Goal: Information Seeking & Learning: Learn about a topic

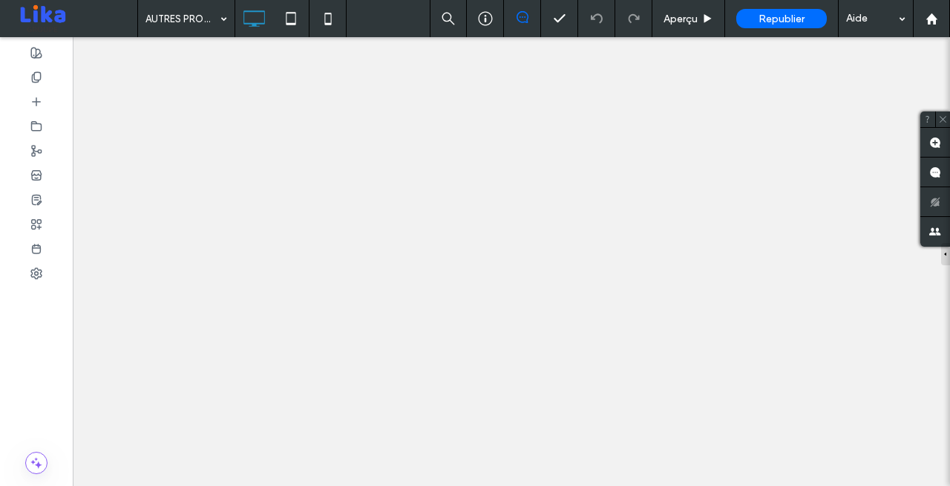
click at [223, 22] on div "AUTRES PRODUITS" at bounding box center [186, 18] width 97 height 37
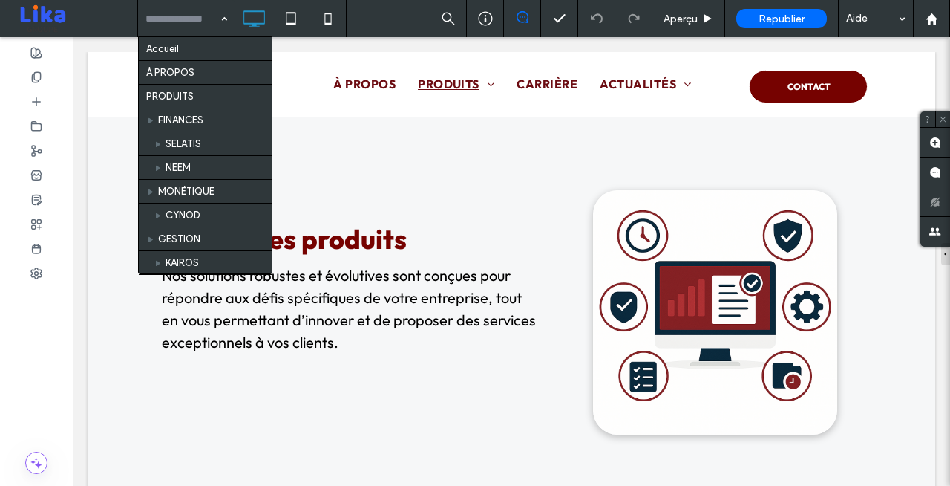
scroll to position [663, 0]
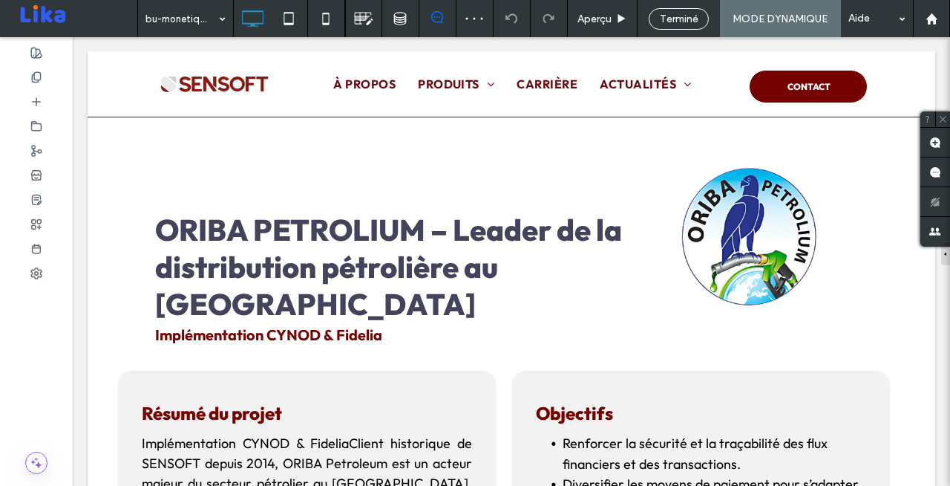
scroll to position [261, 0]
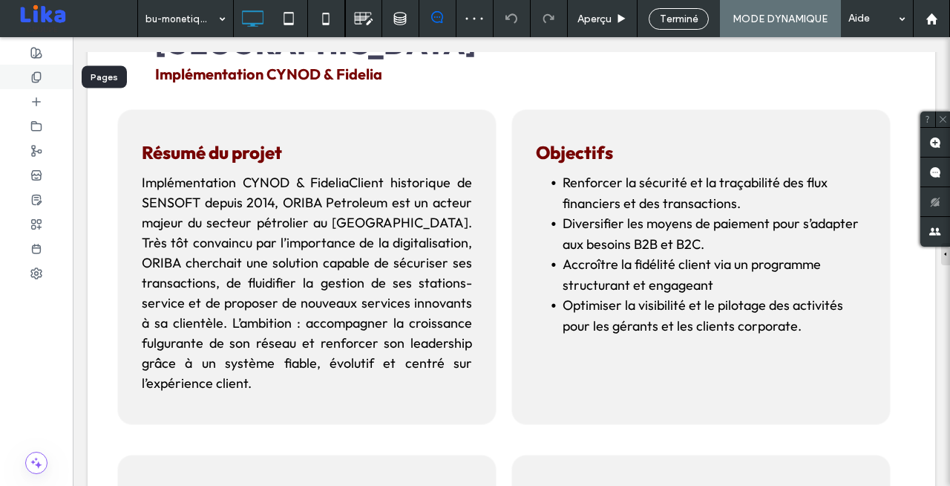
click at [32, 78] on use at bounding box center [36, 77] width 8 height 10
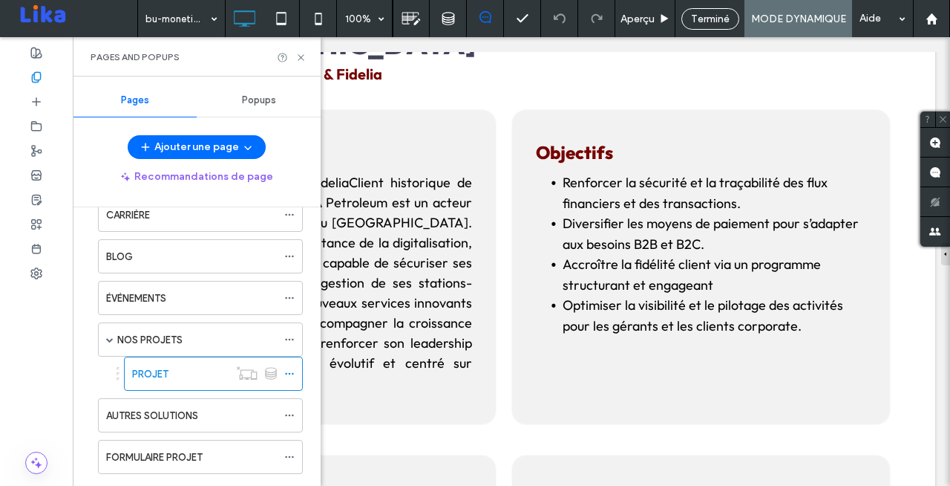
scroll to position [794, 0]
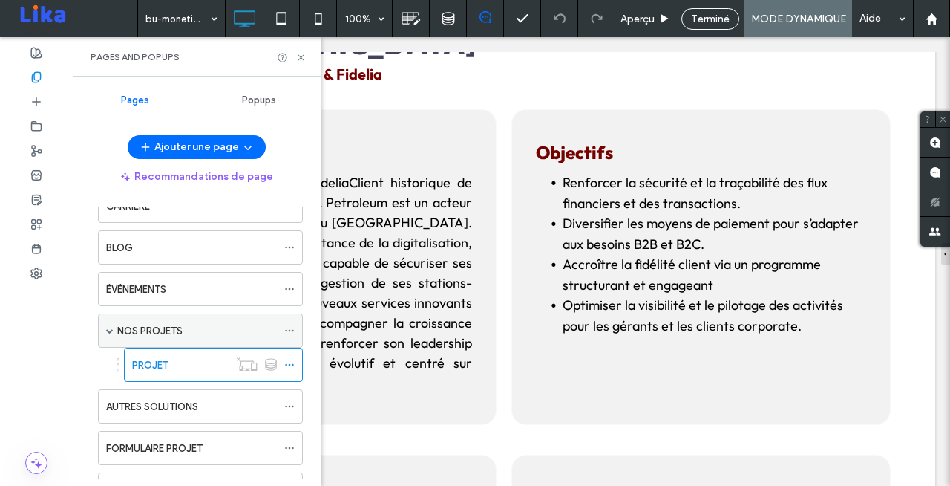
click at [169, 330] on label "NOS PROJETS" at bounding box center [149, 331] width 65 height 26
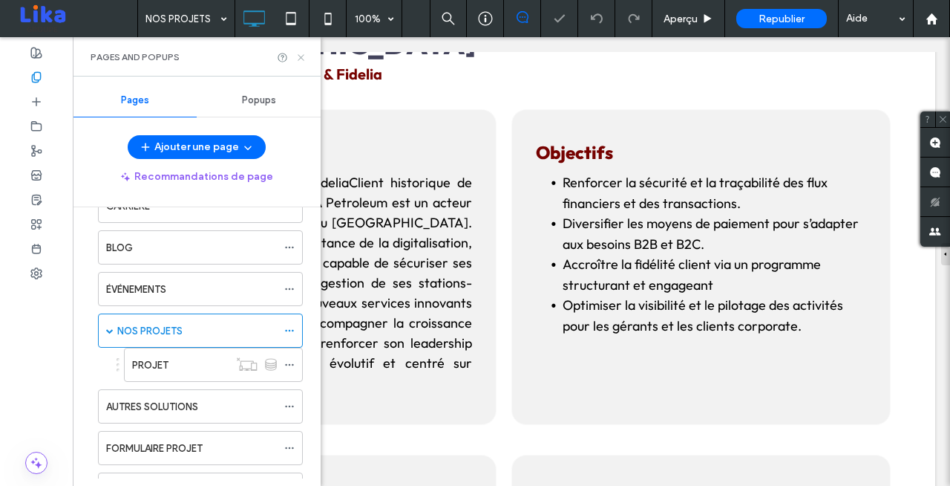
click at [300, 59] on icon at bounding box center [300, 57] width 11 height 11
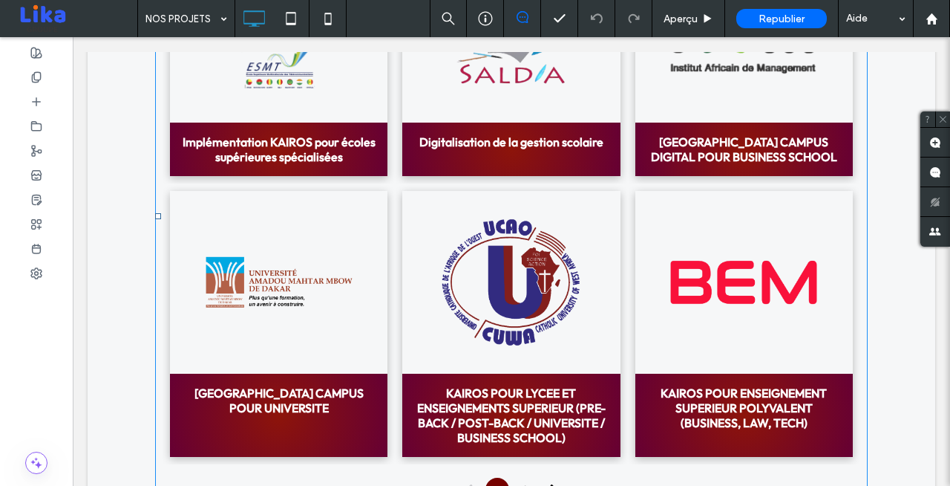
scroll to position [491, 0]
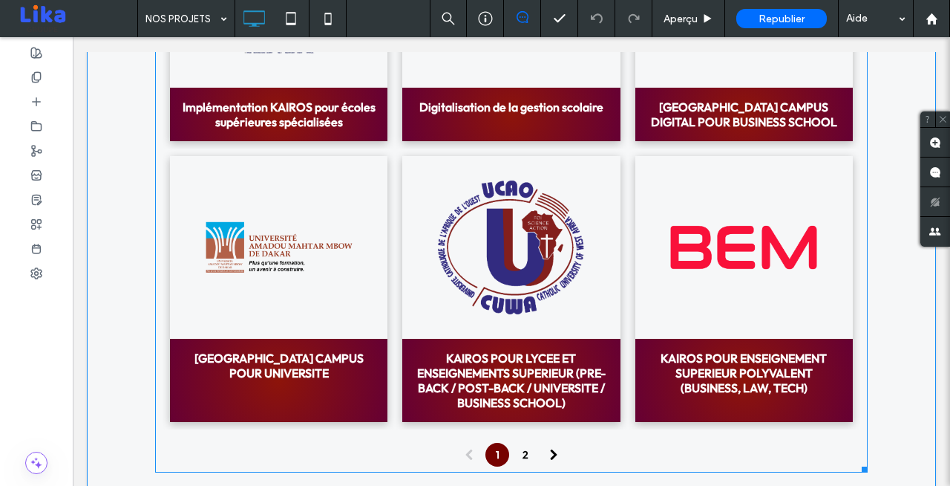
click at [520, 350] on h3 "KAIROS POUR LYCEE ET ENSEIGNEMENTS SUPERIEUR (PRE-BACK / POST-BACK / UNIVERSITE…" at bounding box center [511, 379] width 194 height 59
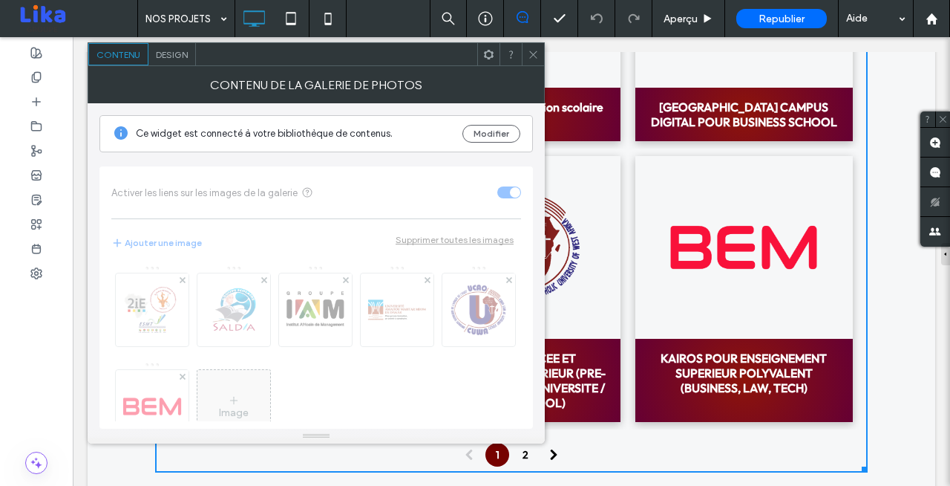
scroll to position [0, 0]
click at [534, 55] on use at bounding box center [532, 53] width 7 height 7
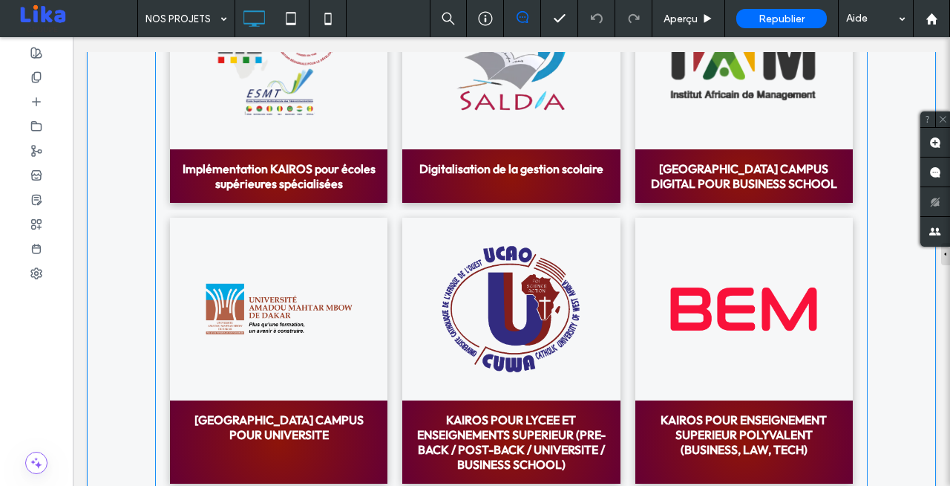
scroll to position [572, 0]
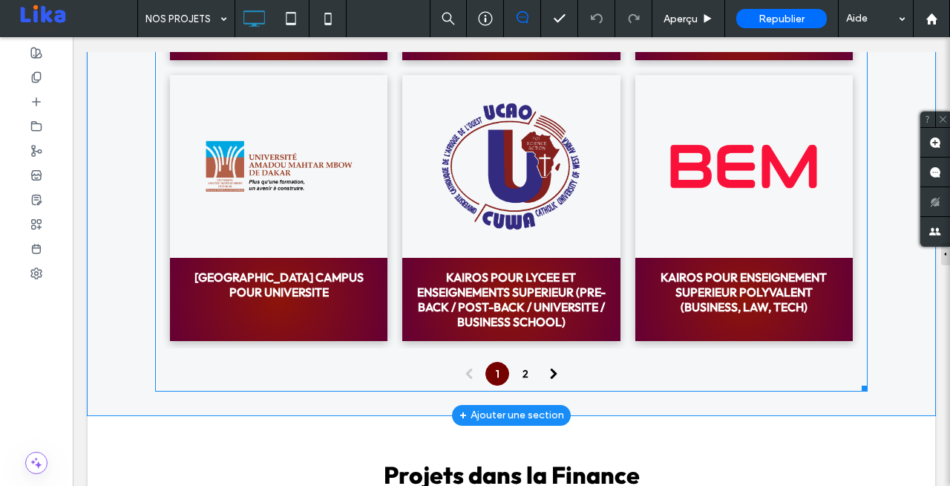
click at [495, 373] on link "1 (current)" at bounding box center [497, 373] width 22 height 22
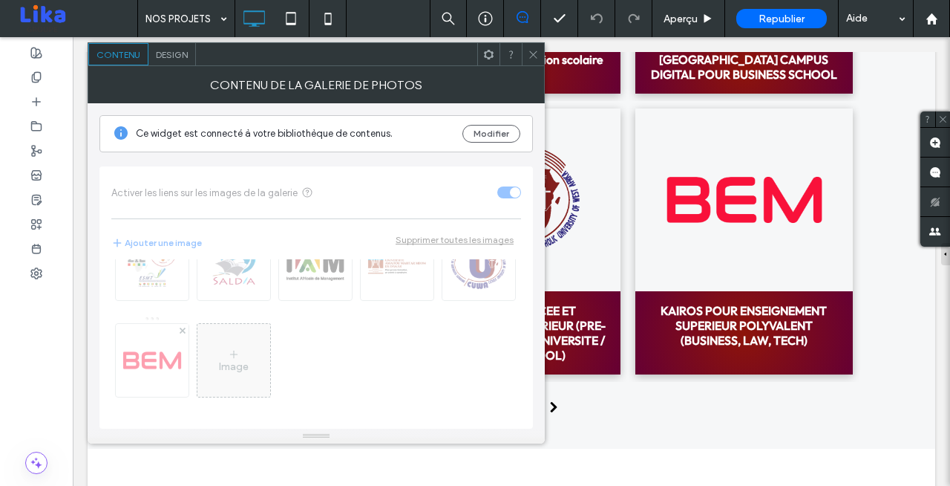
scroll to position [541, 0]
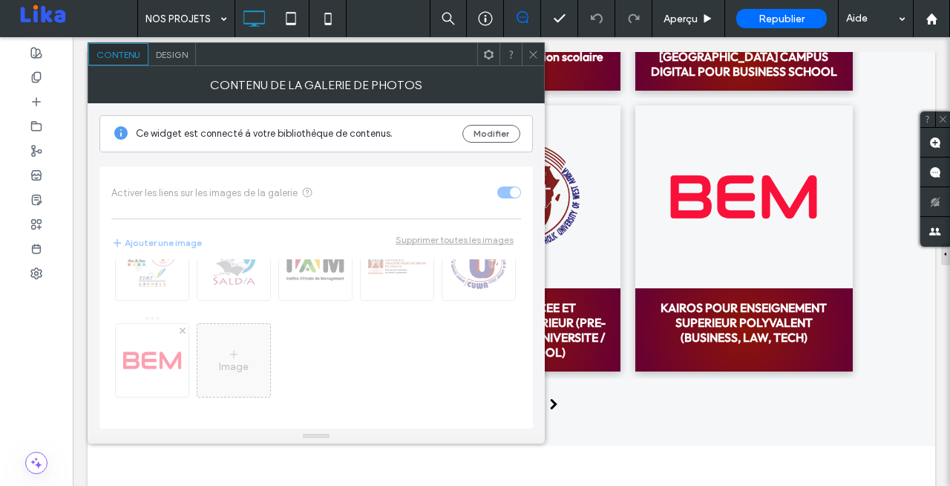
click at [173, 52] on span "Design" at bounding box center [172, 54] width 32 height 11
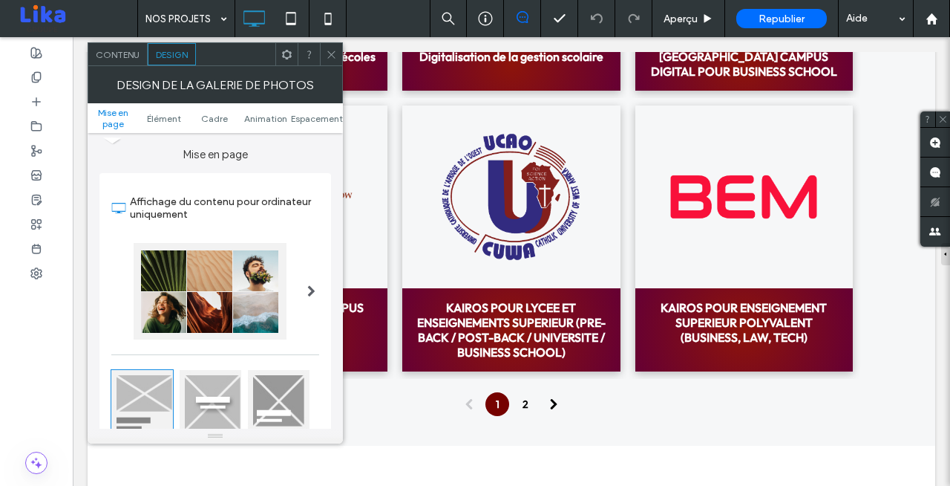
type input "**"
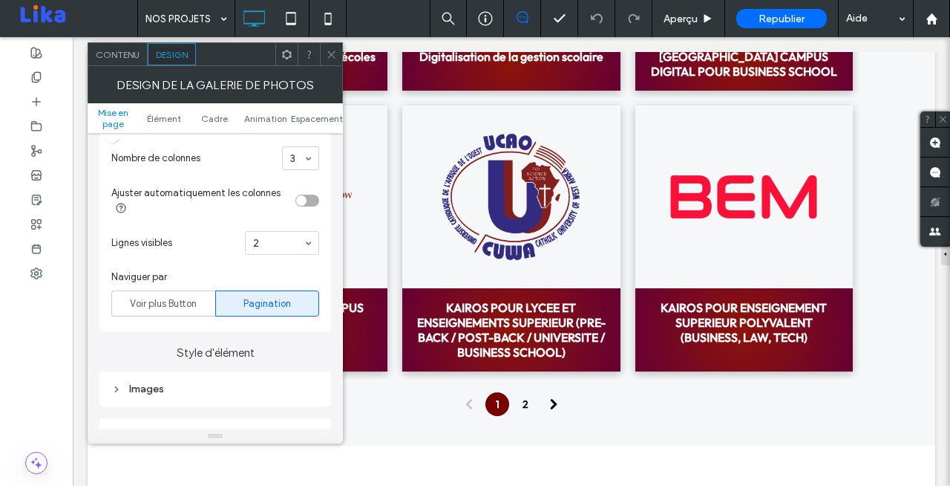
scroll to position [441, 0]
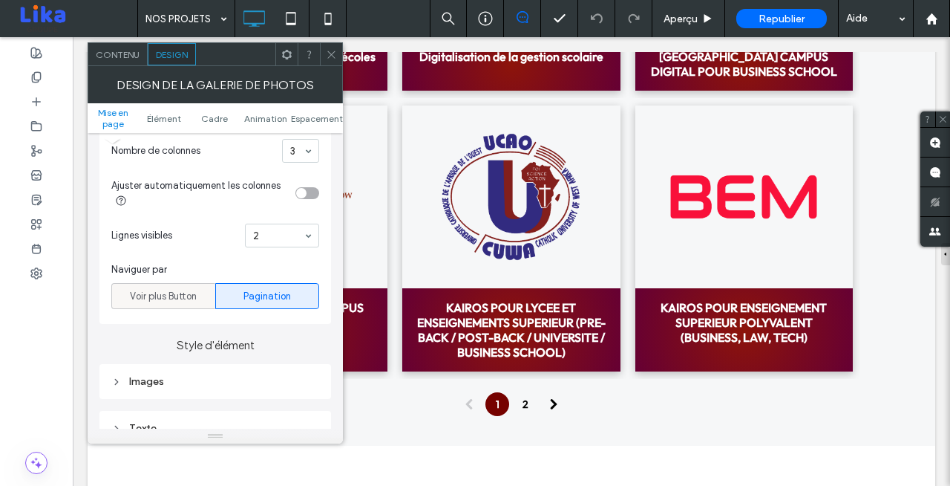
click at [181, 289] on span "Voir plus Button" at bounding box center [163, 296] width 67 height 15
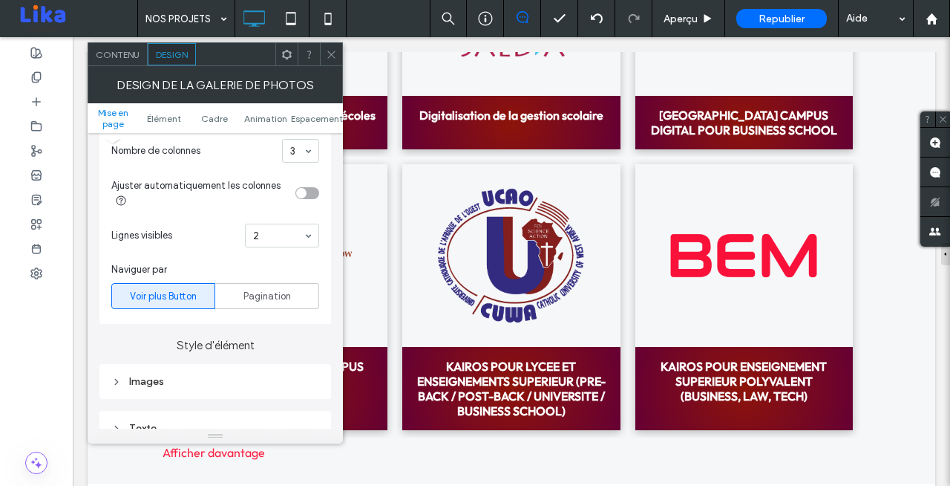
scroll to position [471, 0]
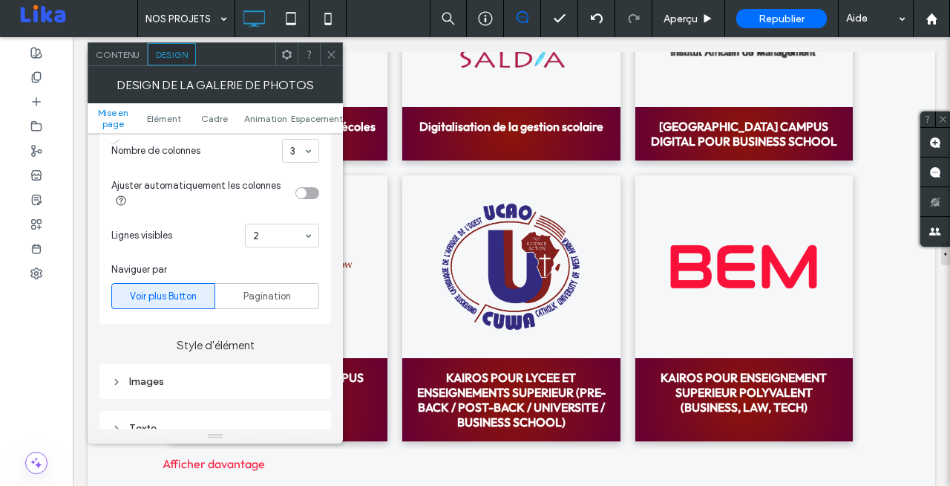
click at [329, 53] on icon at bounding box center [331, 54] width 11 height 11
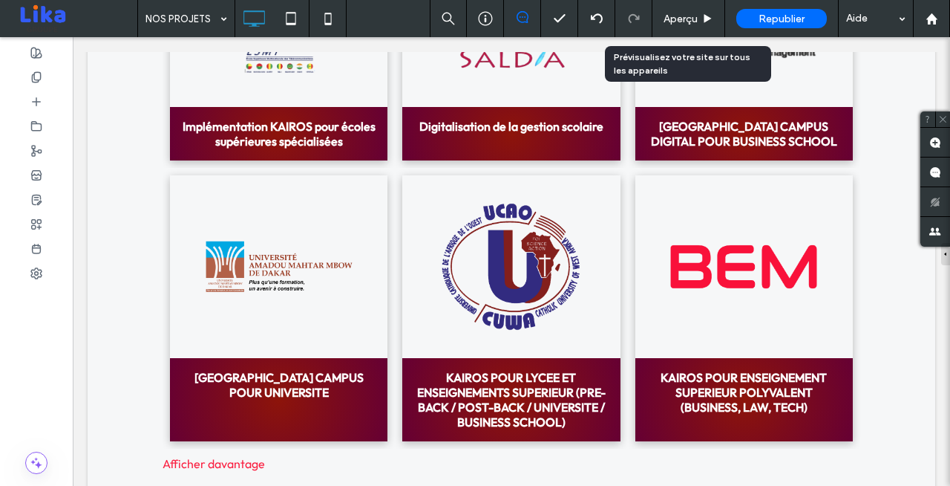
click at [698, 13] on div "Aperçu" at bounding box center [689, 19] width 72 height 13
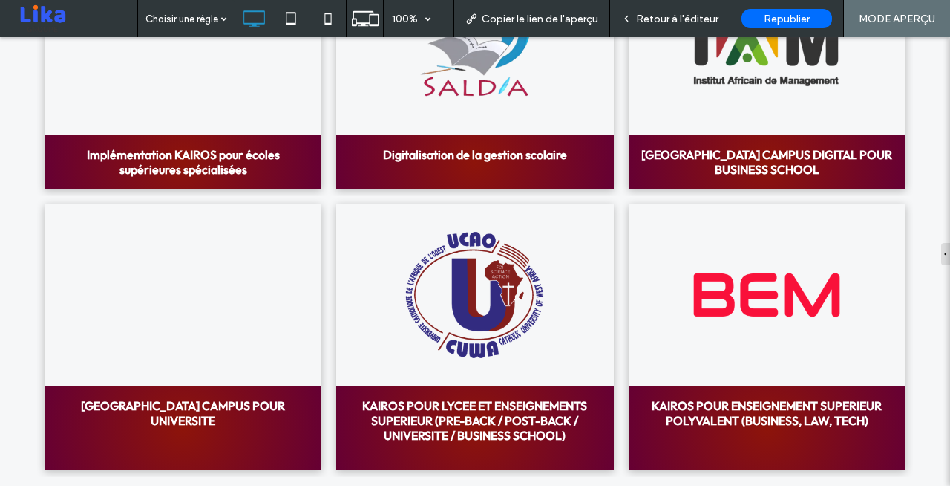
scroll to position [548, 0]
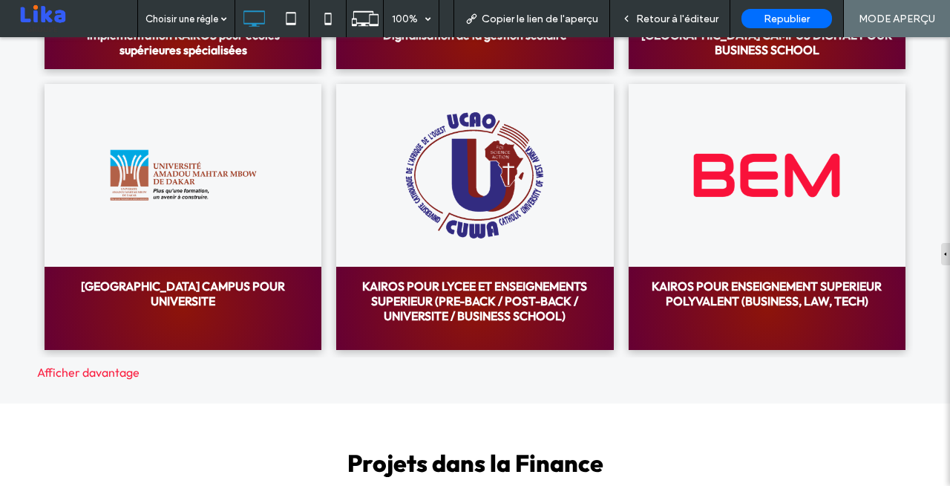
click at [120, 377] on div "Afficher davantage" at bounding box center [475, 372] width 891 height 15
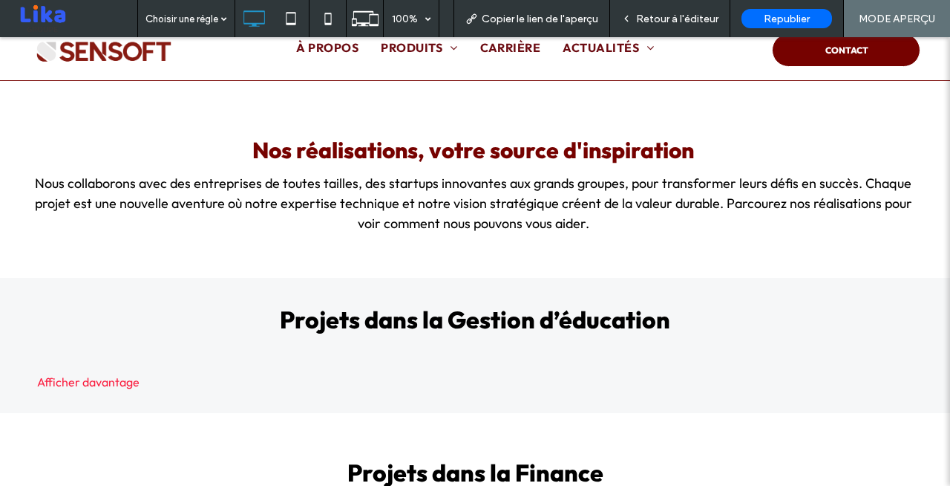
scroll to position [0, 0]
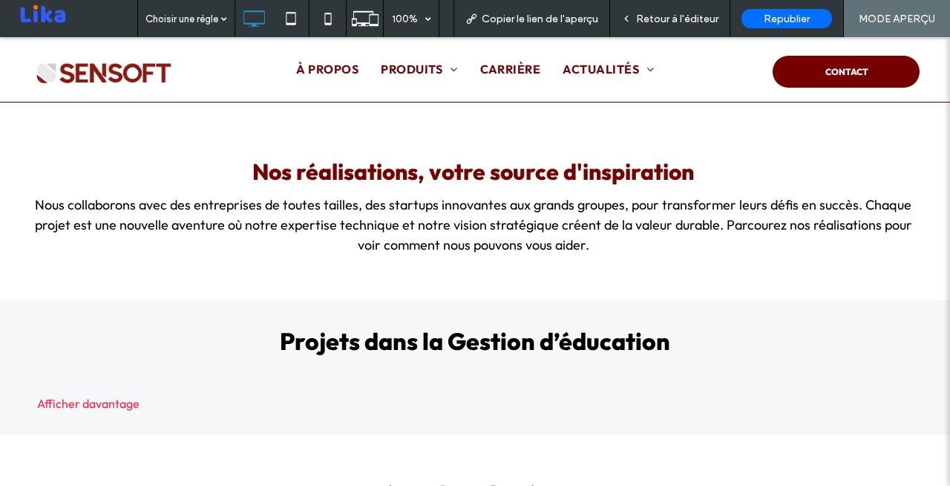
click at [95, 404] on div "Afficher davantage" at bounding box center [475, 403] width 891 height 15
click at [109, 399] on div "Afficher davantage" at bounding box center [475, 403] width 891 height 15
click at [667, 17] on span "Retour à l'éditeur" at bounding box center [677, 19] width 82 height 13
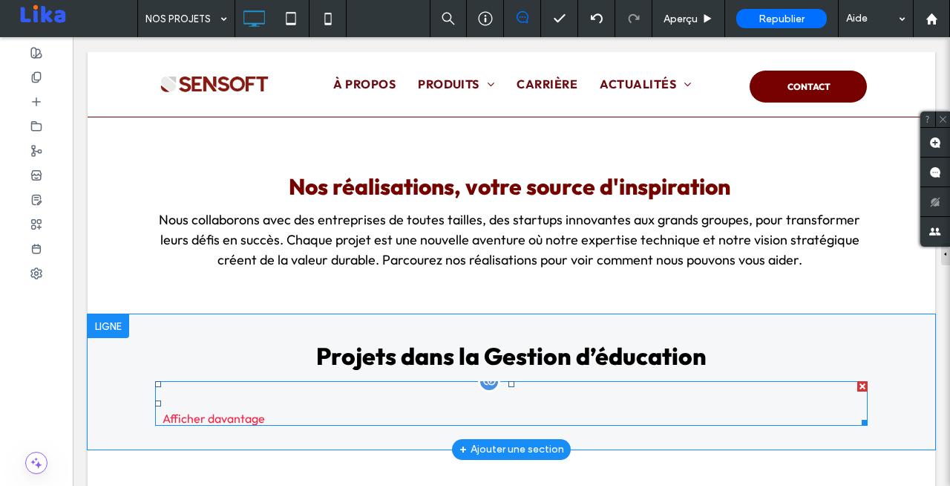
click at [244, 417] on div "Afficher davantage" at bounding box center [511, 418] width 713 height 15
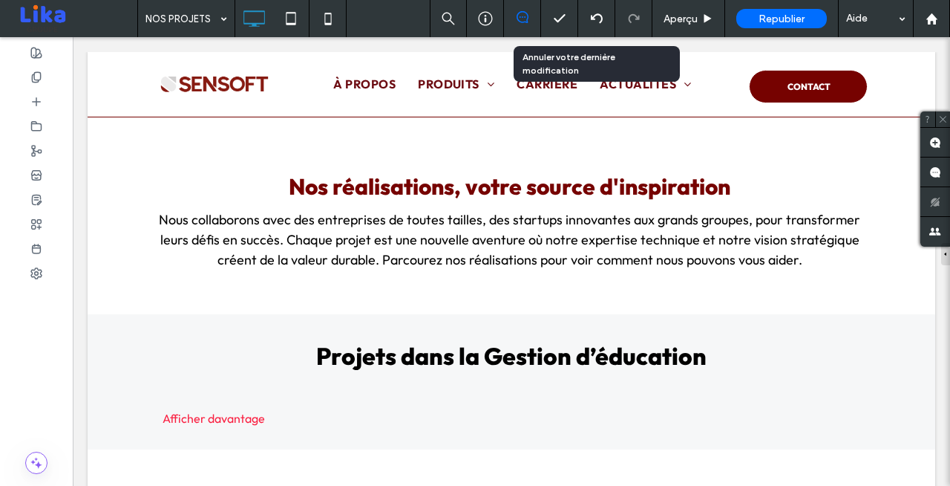
click at [598, 16] on icon at bounding box center [597, 19] width 12 height 12
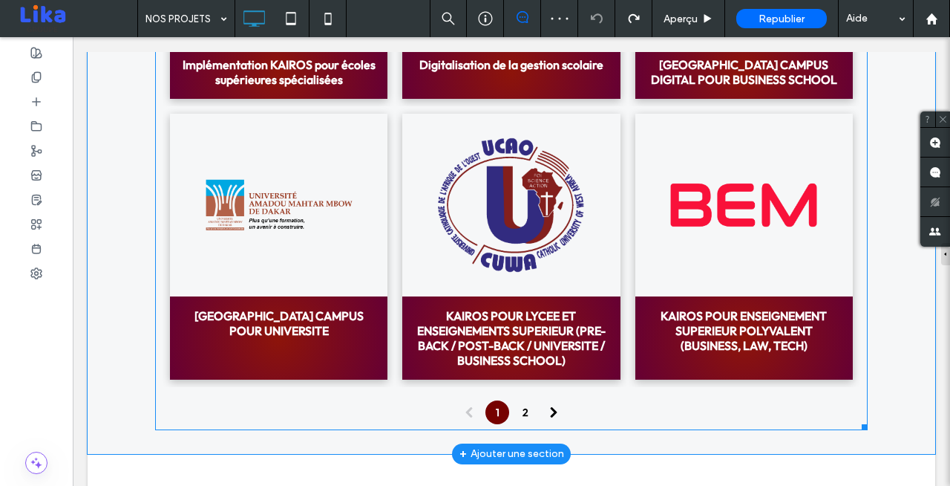
scroll to position [525, 0]
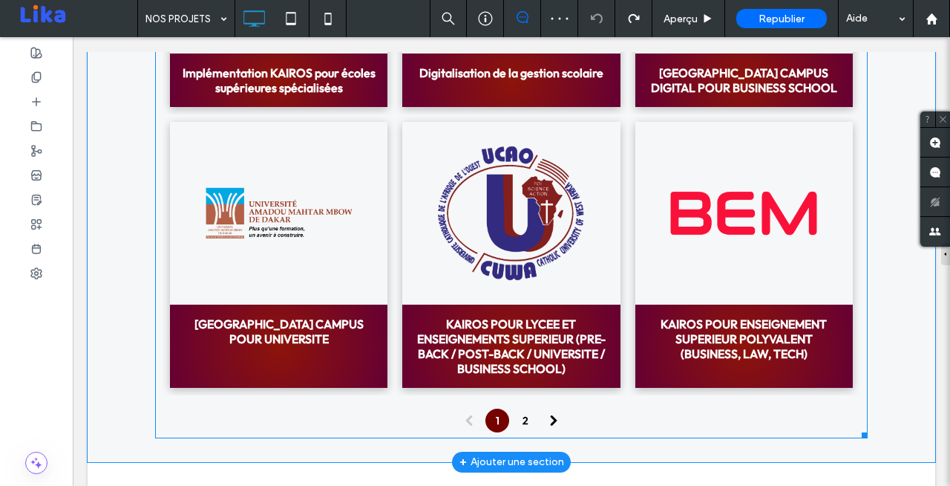
click at [537, 272] on link at bounding box center [511, 214] width 231 height 194
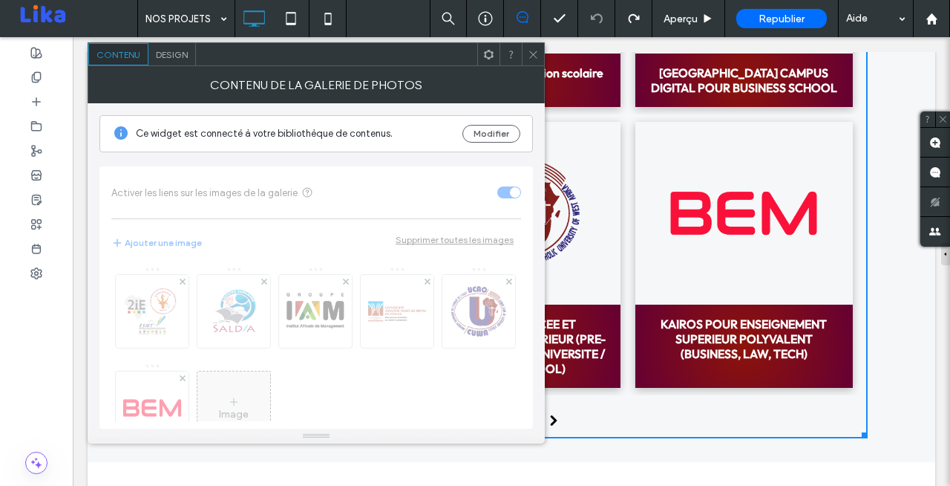
scroll to position [48, 0]
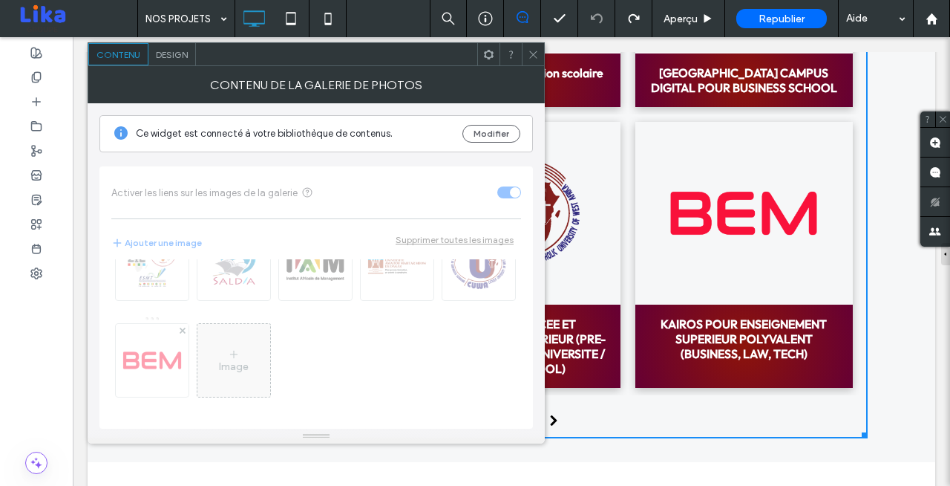
click at [538, 54] on icon at bounding box center [533, 54] width 11 height 11
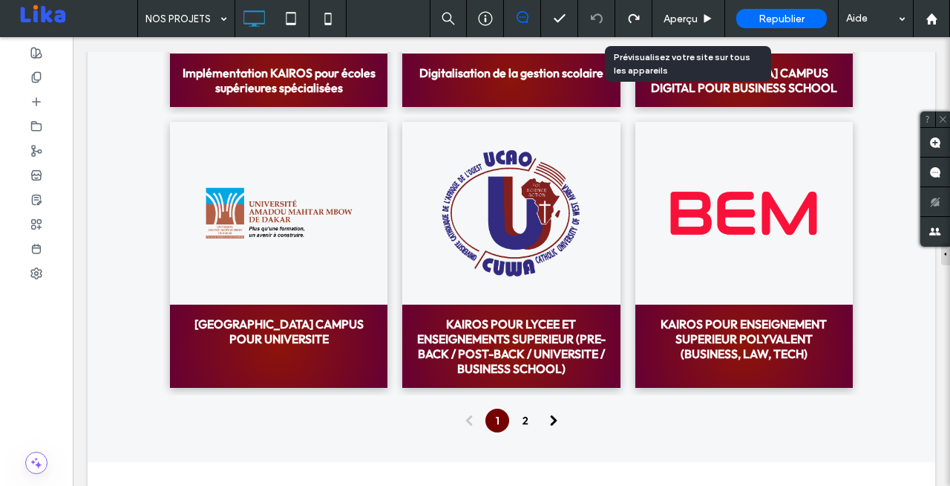
click at [667, 14] on span "Aperçu" at bounding box center [681, 19] width 34 height 13
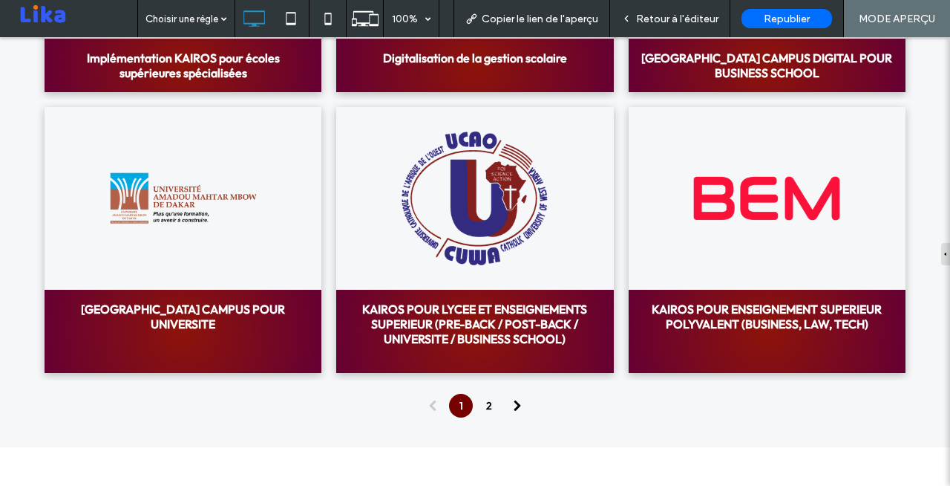
scroll to position [453, 0]
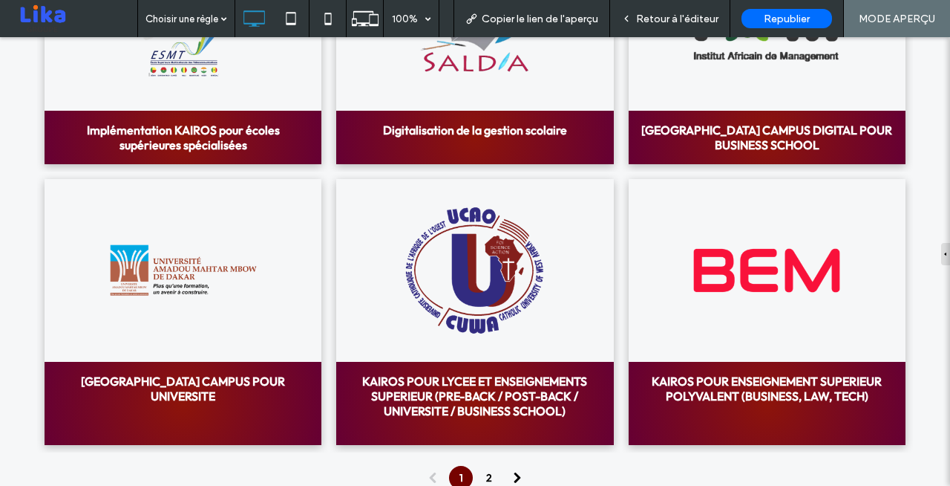
click at [489, 480] on link "2" at bounding box center [489, 478] width 24 height 24
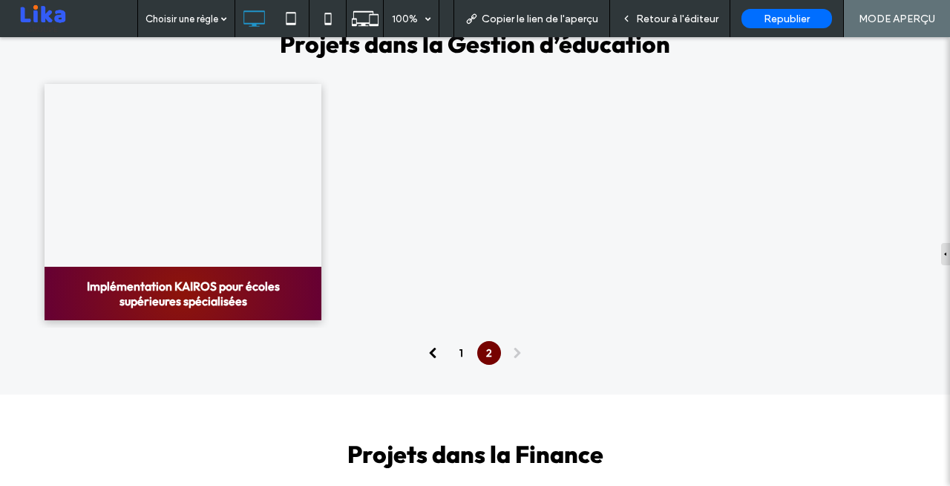
scroll to position [221, 0]
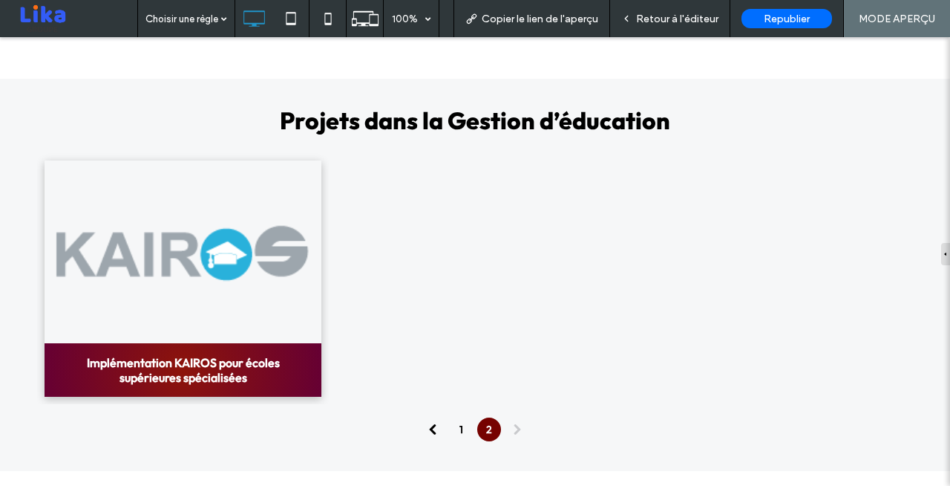
click at [463, 429] on link "1" at bounding box center [461, 429] width 24 height 24
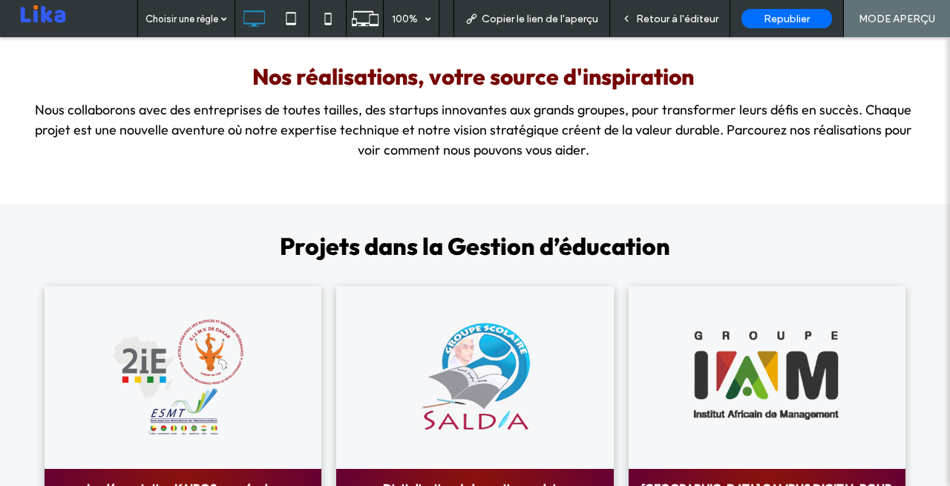
scroll to position [0, 0]
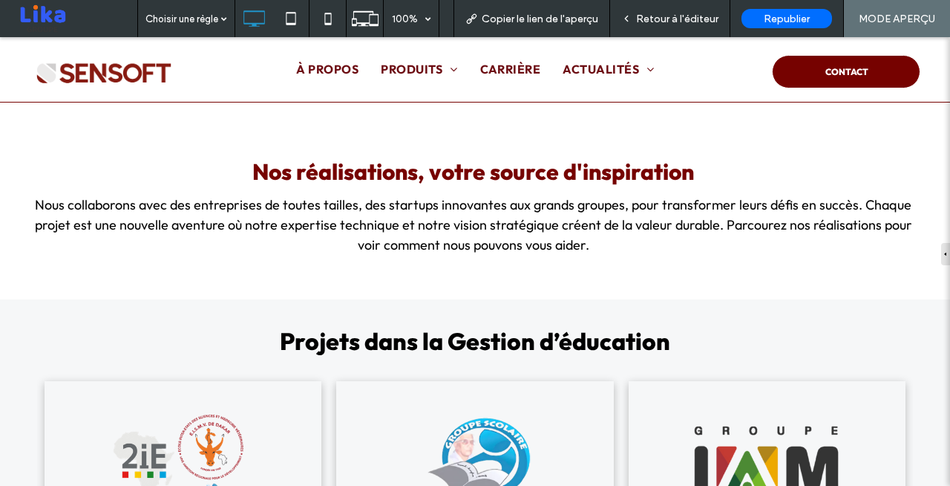
click at [639, 19] on span "Retour à l'éditeur" at bounding box center [677, 19] width 82 height 13
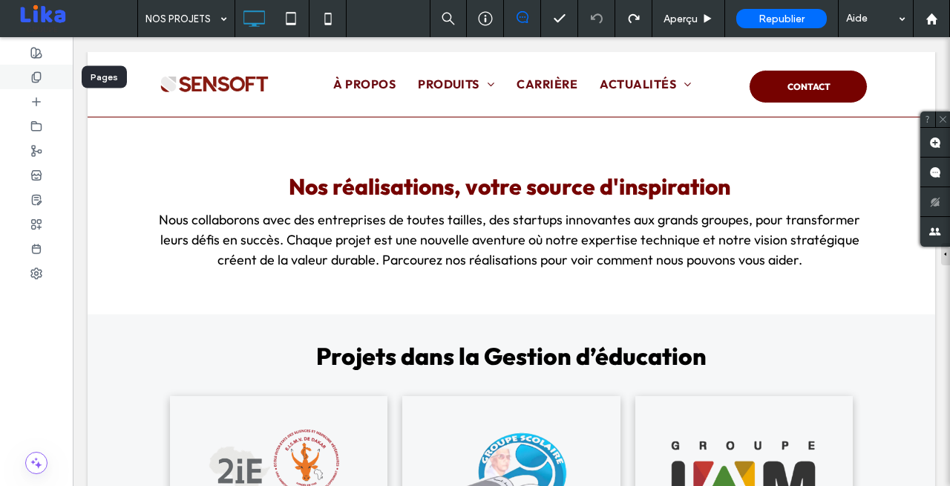
click at [41, 81] on icon at bounding box center [36, 77] width 12 height 12
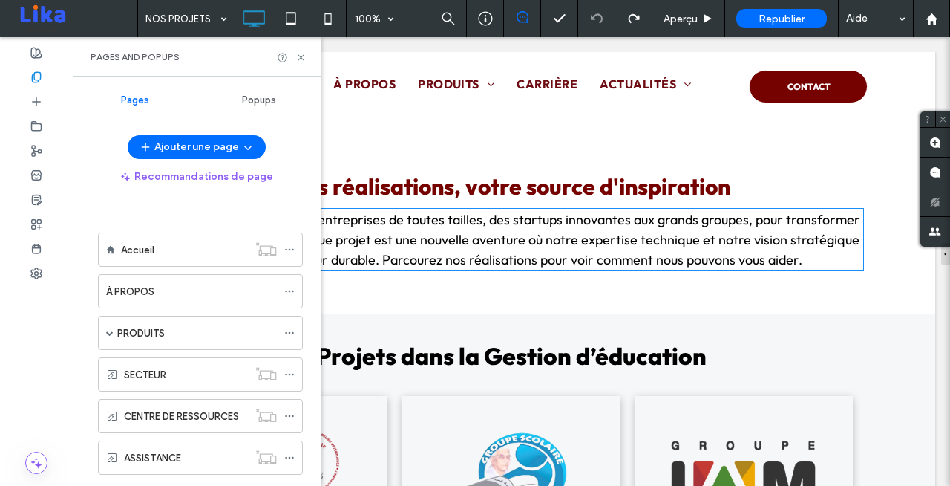
scroll to position [366, 0]
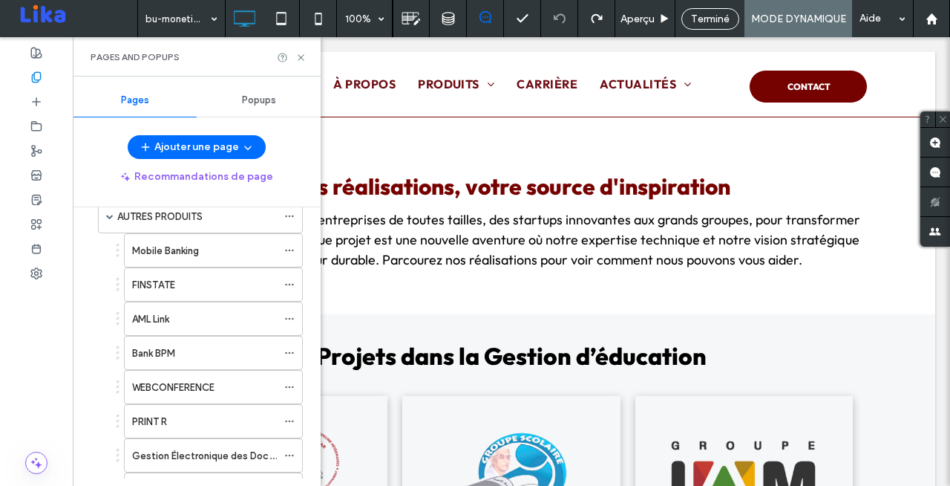
scroll to position [757, 0]
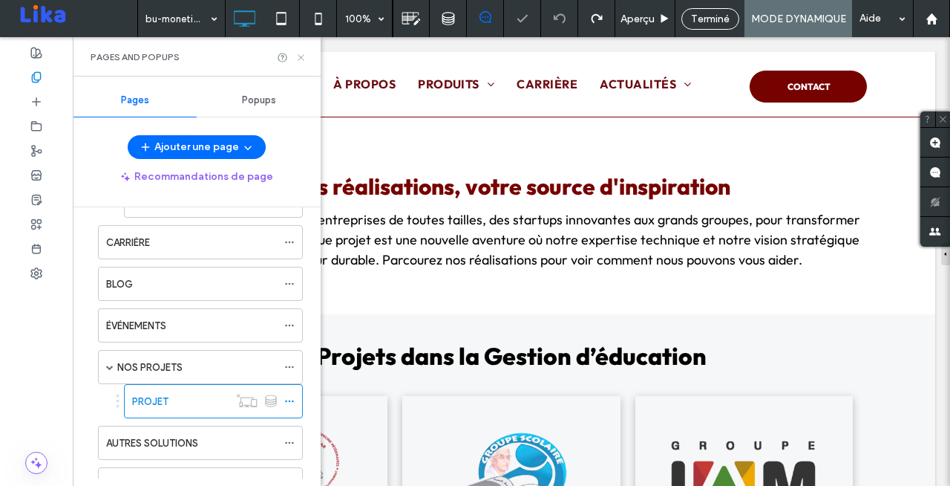
click at [298, 61] on icon at bounding box center [300, 57] width 11 height 11
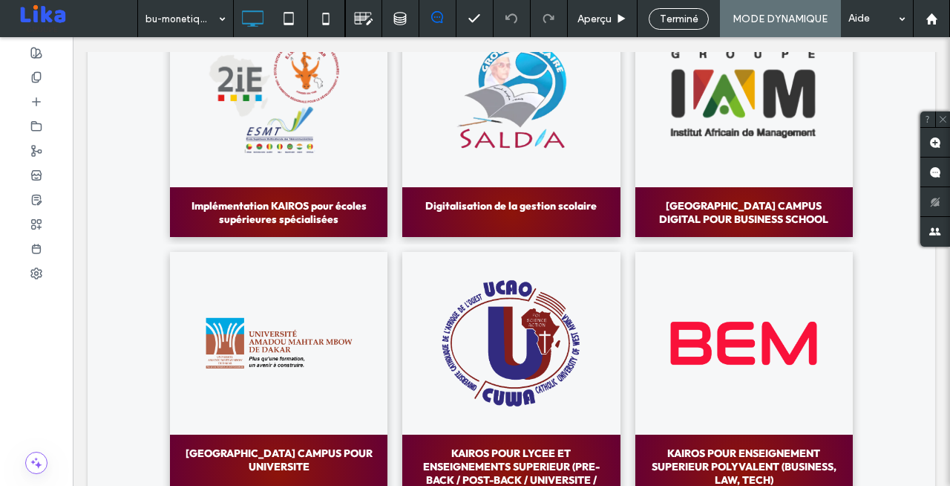
scroll to position [1769, 0]
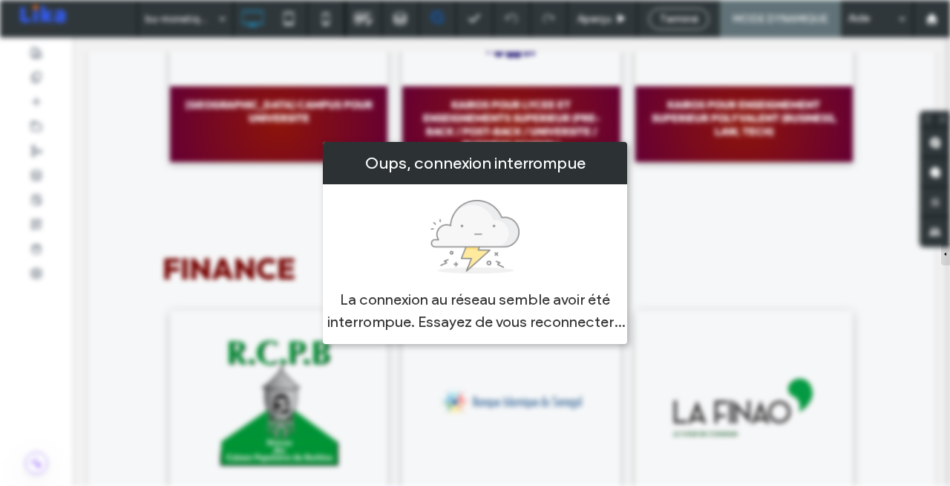
click at [153, 192] on div "Oups, connexion interrompue La connexion au réseau semble avoir été interrompue…" at bounding box center [475, 243] width 950 height 486
